Goal: Transaction & Acquisition: Purchase product/service

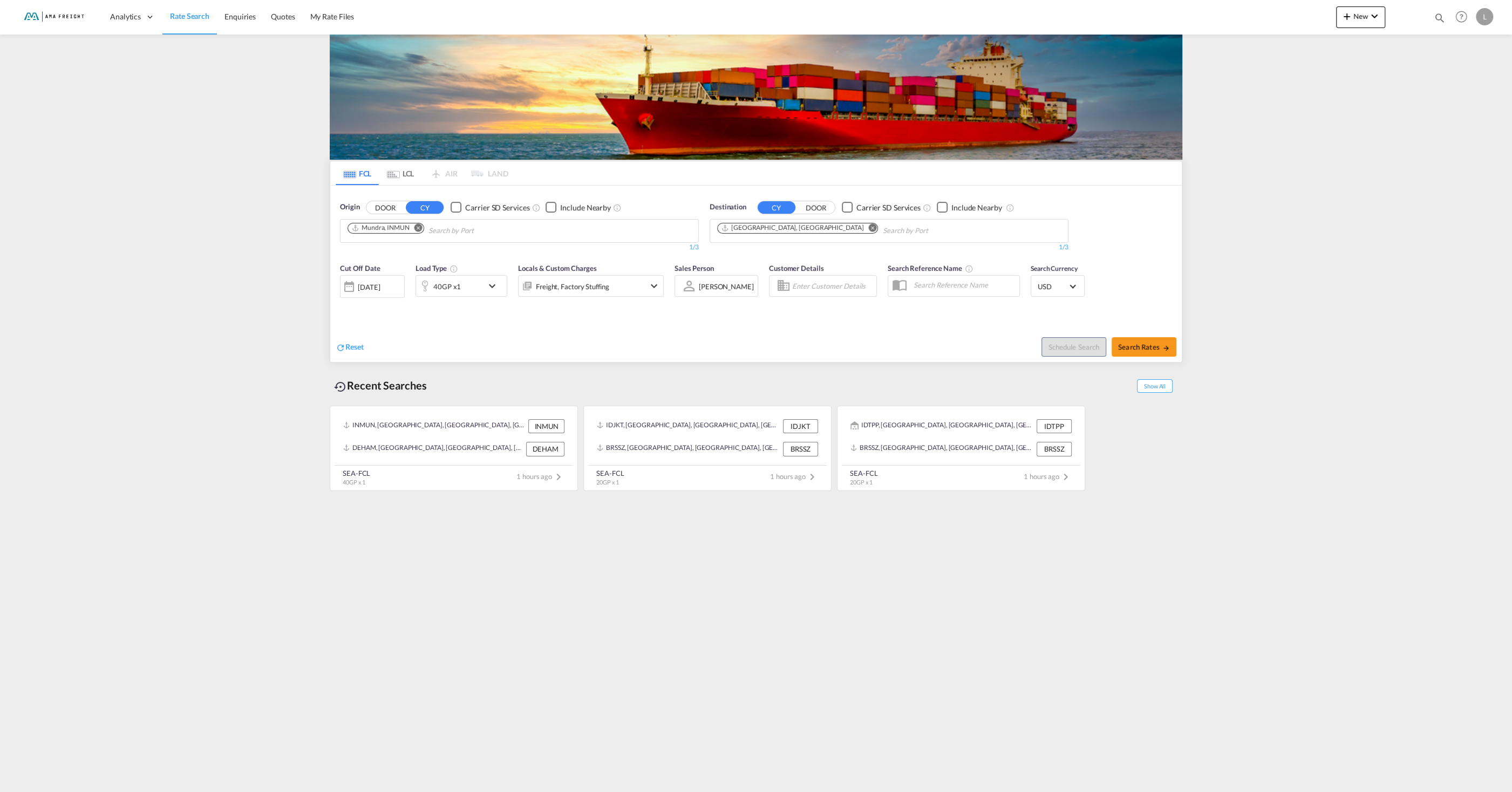
click at [419, 229] on md-icon "Remove" at bounding box center [418, 227] width 8 height 8
type input "[GEOGRAPHIC_DATA]"
click at [453, 252] on div "Shanghai [GEOGRAPHIC_DATA] CNSHA" at bounding box center [431, 255] width 205 height 32
click at [1148, 341] on button "Search Rates" at bounding box center [1144, 347] width 65 height 20
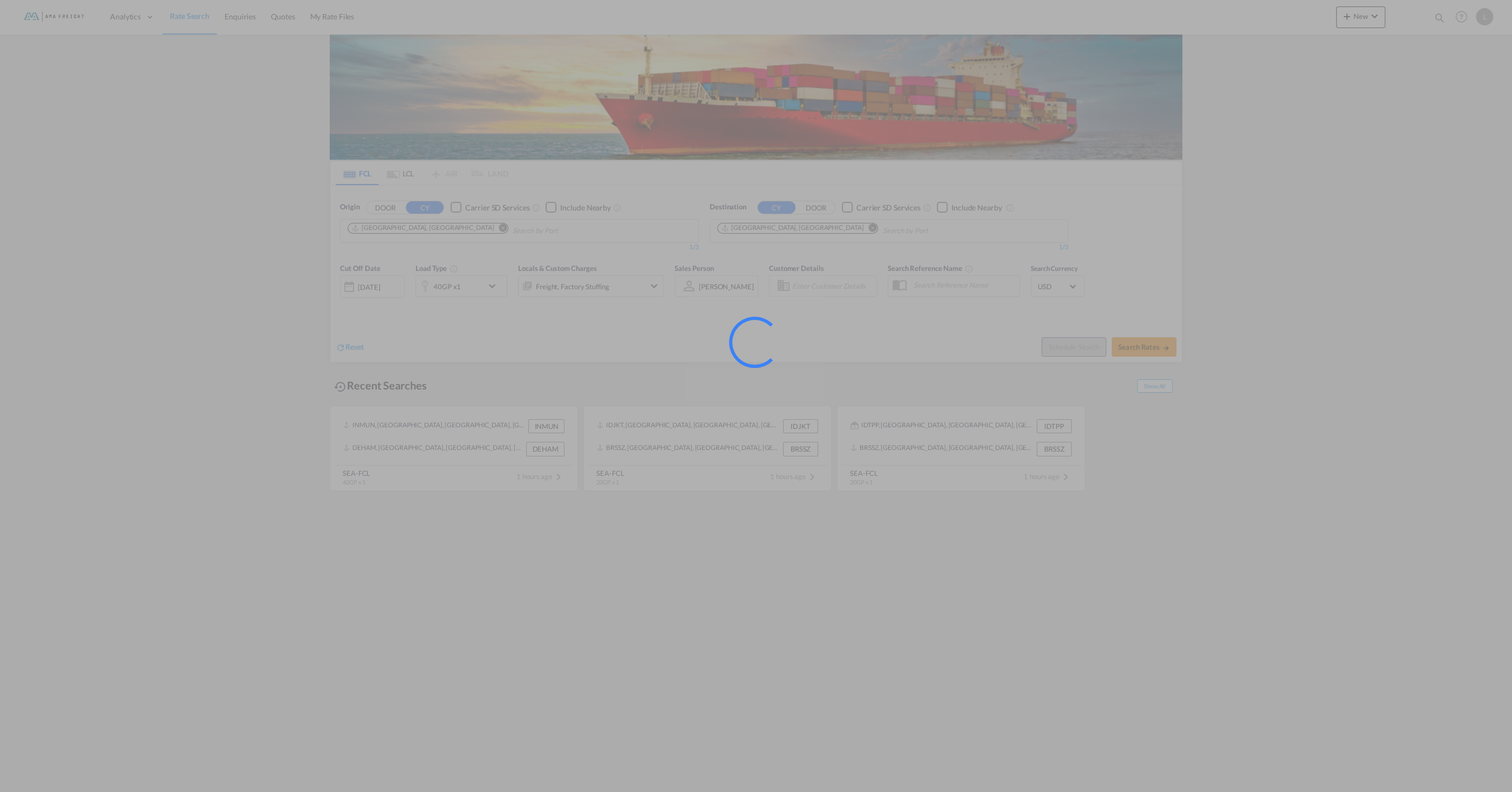
type input "CNSHA to DEHAM / [DATE]"
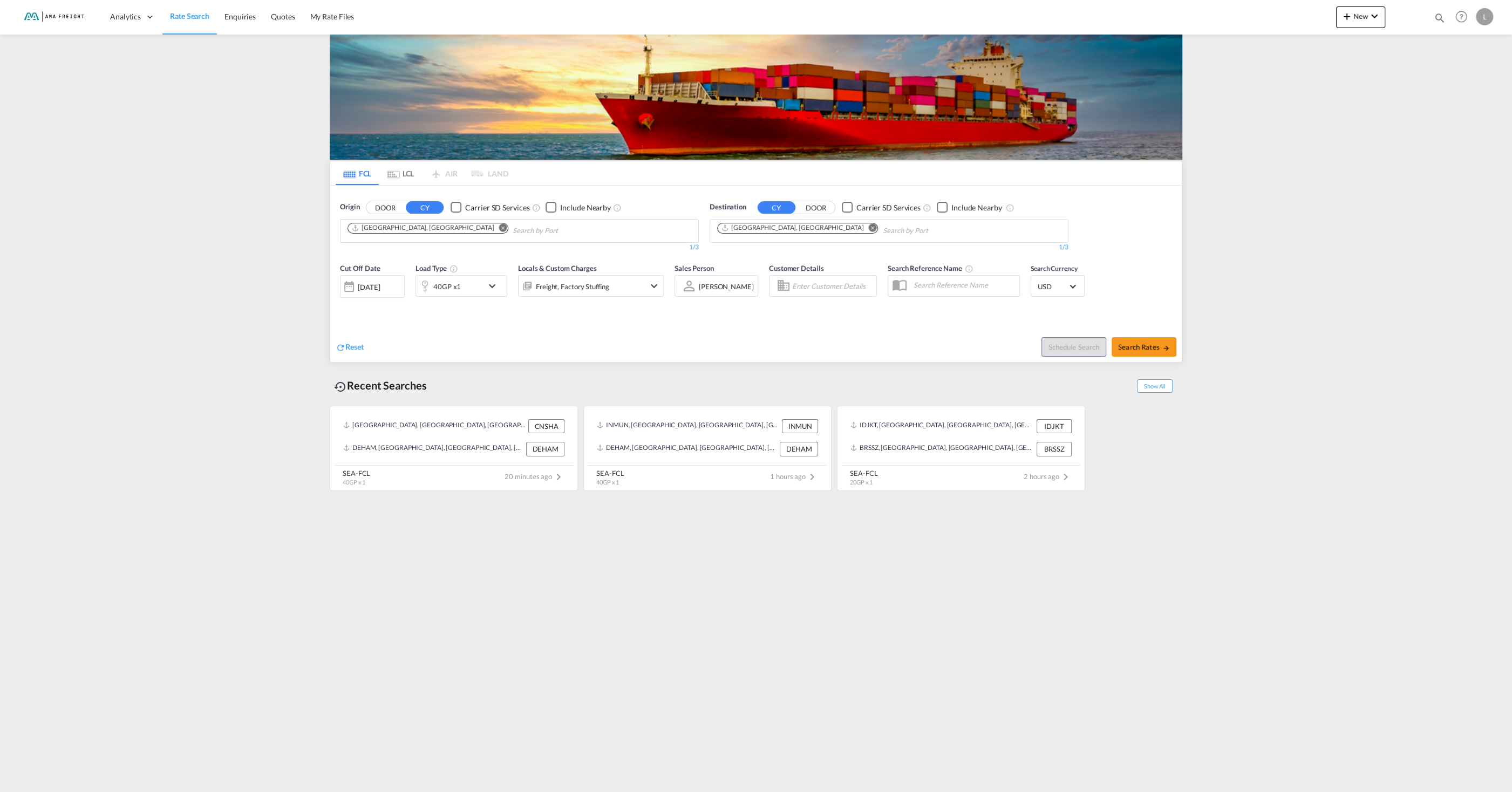
click at [499, 228] on md-icon "Remove" at bounding box center [503, 227] width 8 height 8
type input "yantian"
click at [439, 255] on div "Yantian Pt China CNYTN" at bounding box center [431, 255] width 205 height 32
click at [1166, 345] on md-icon "icon-arrow-right" at bounding box center [1166, 348] width 8 height 8
type input "CNYTN to DEHAM / 19 Aug 2025"
